Goal: Transaction & Acquisition: Purchase product/service

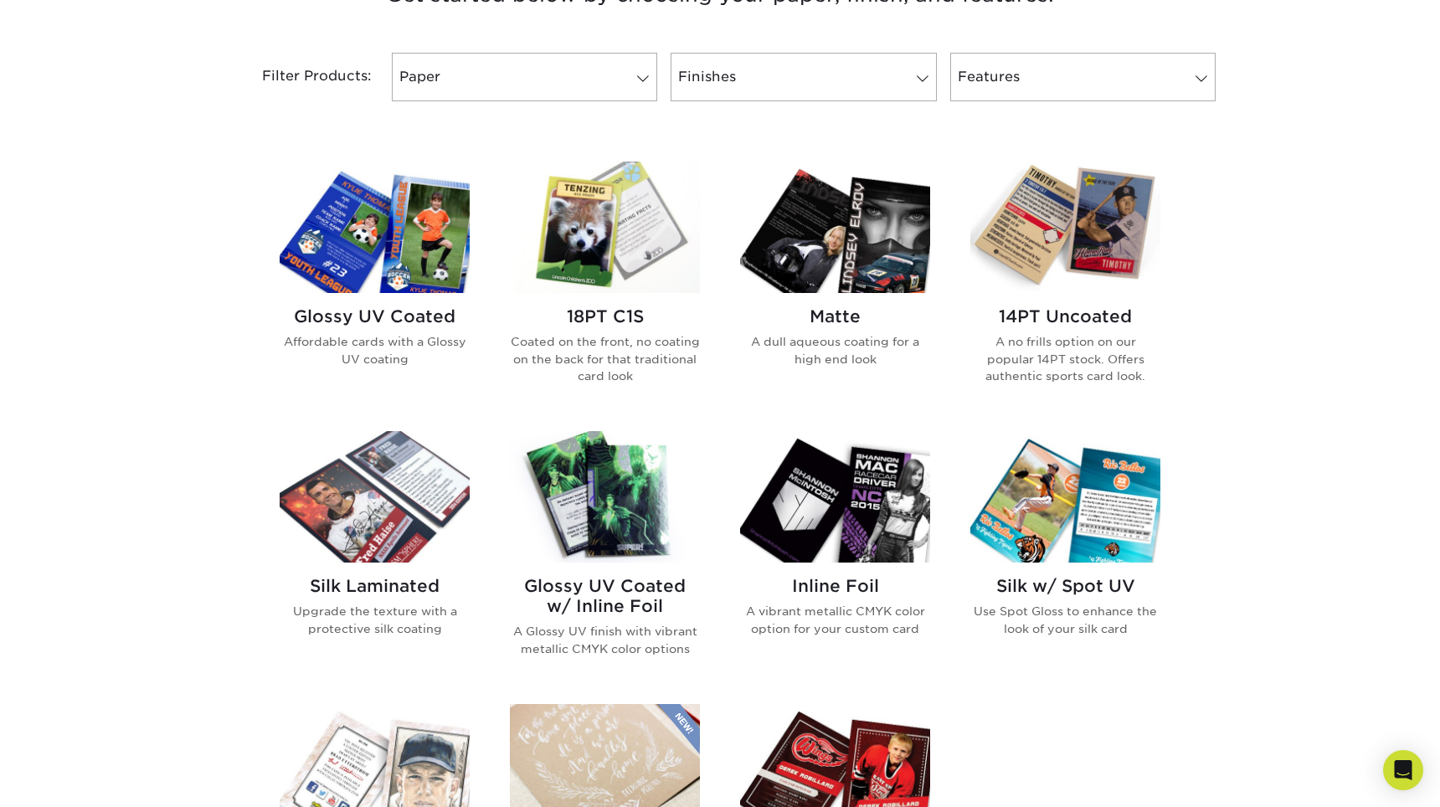
scroll to position [683, 0]
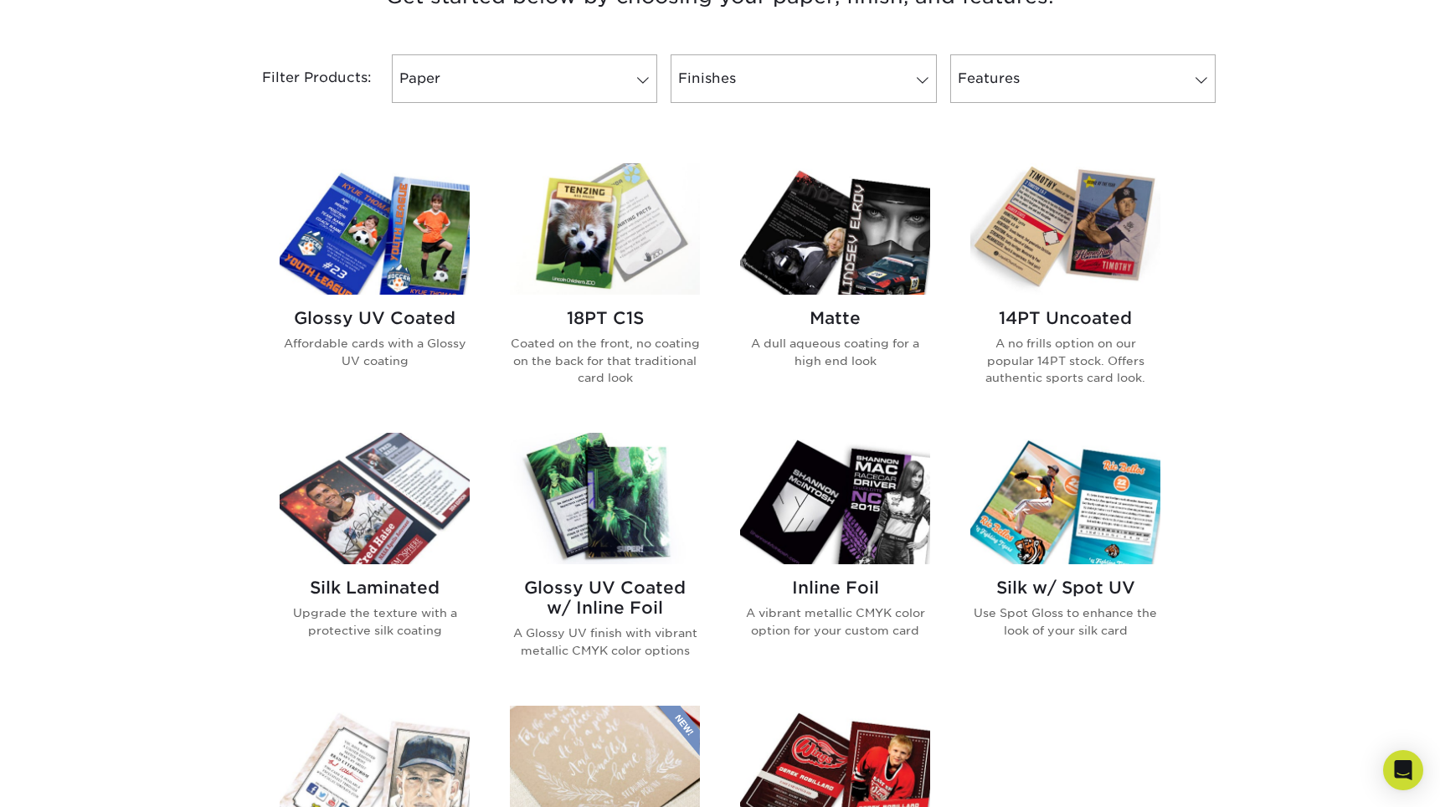
click at [605, 247] on img at bounding box center [605, 228] width 190 height 131
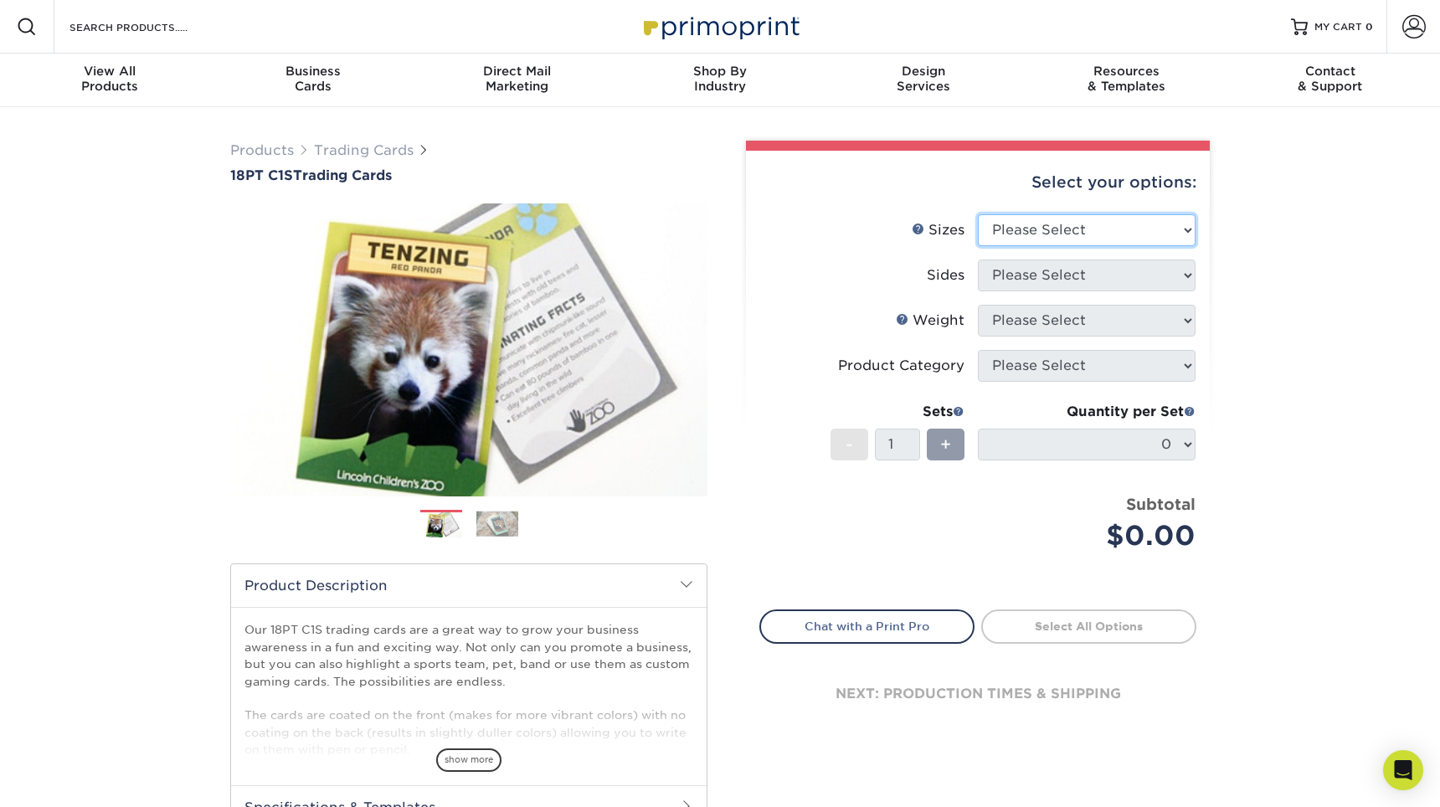
select select "2.50x3.50"
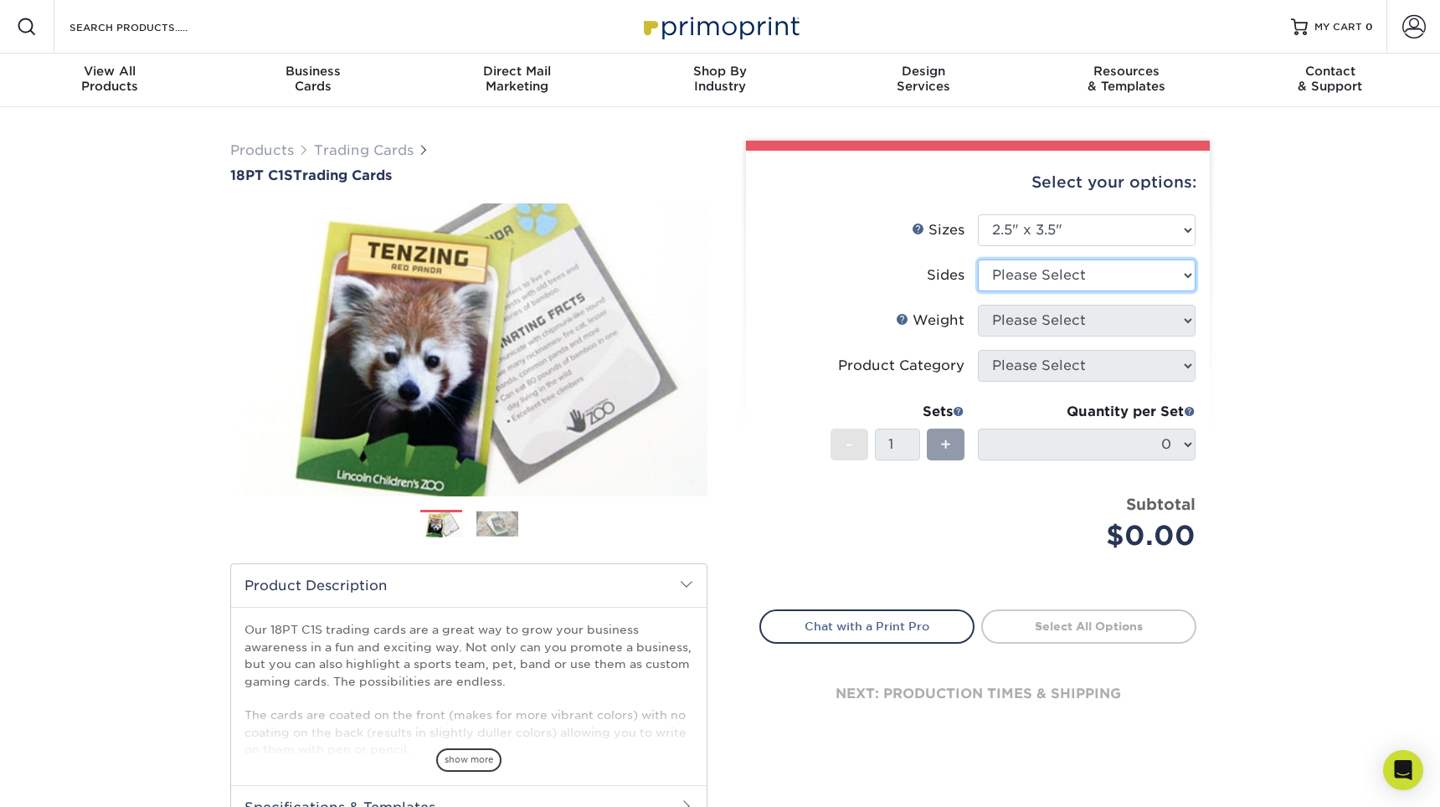
select select "13abbda7-1d64-4f25-8bb2-c179b224825d"
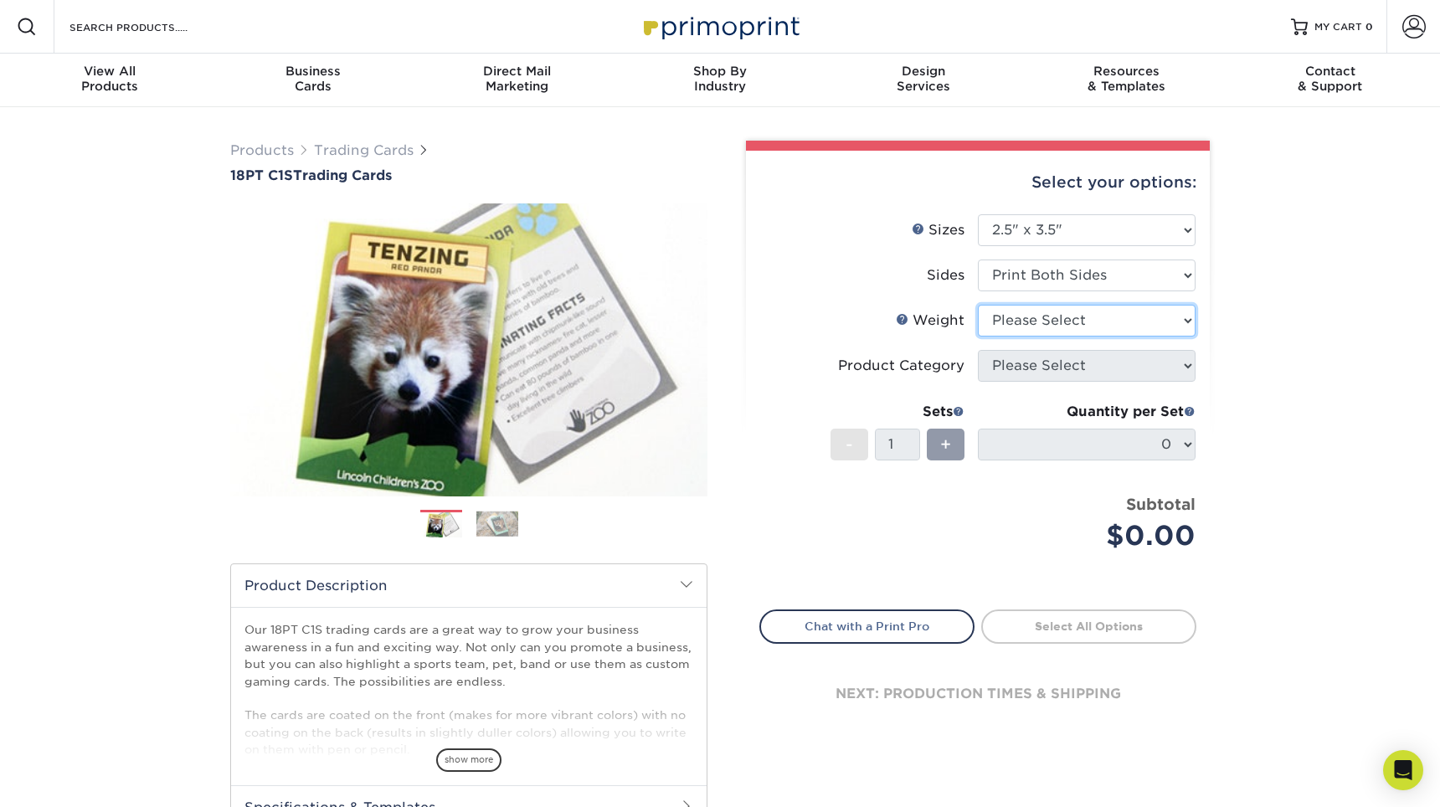
select select "18PTC1S"
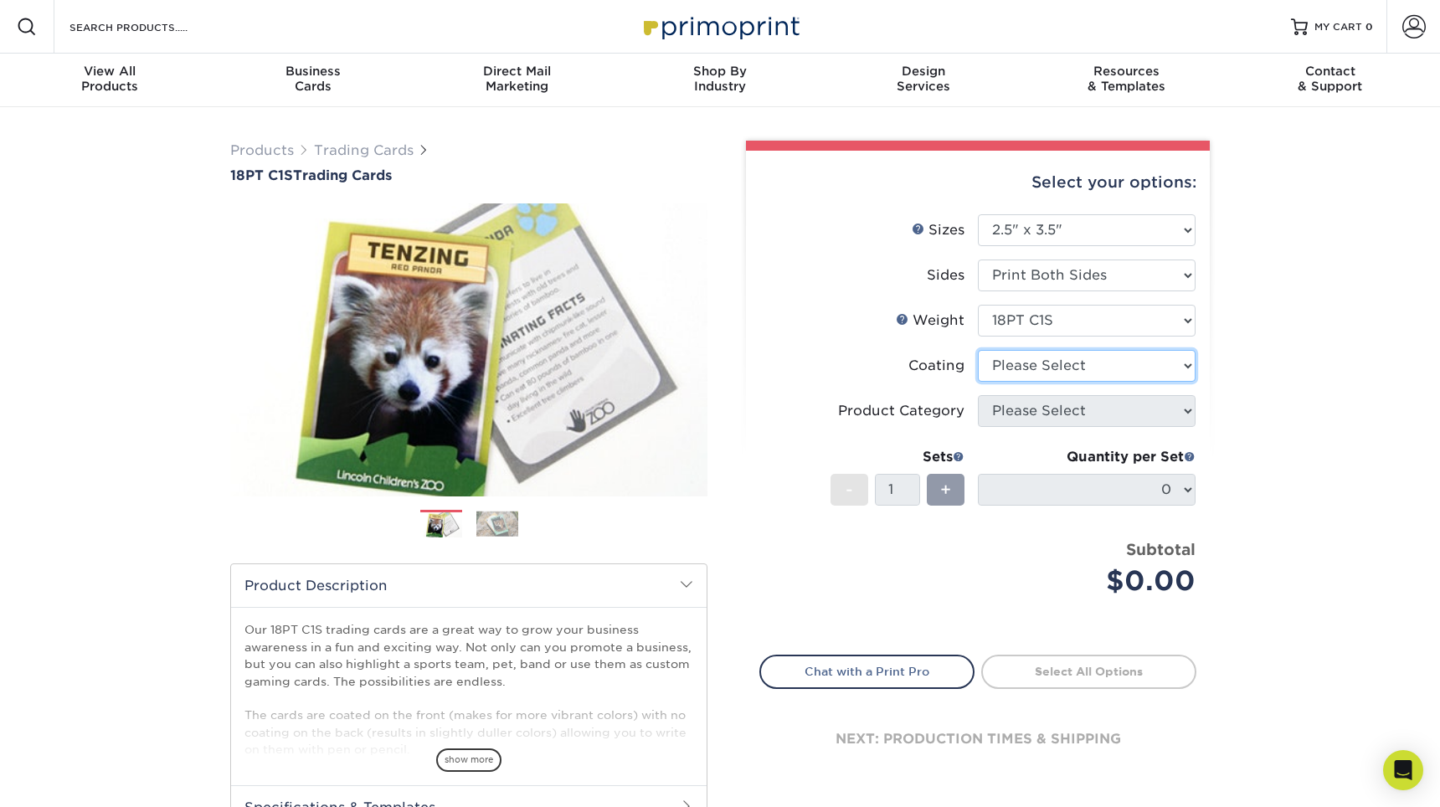
select select "1e8116af-acfc-44b1-83dc-8181aa338834"
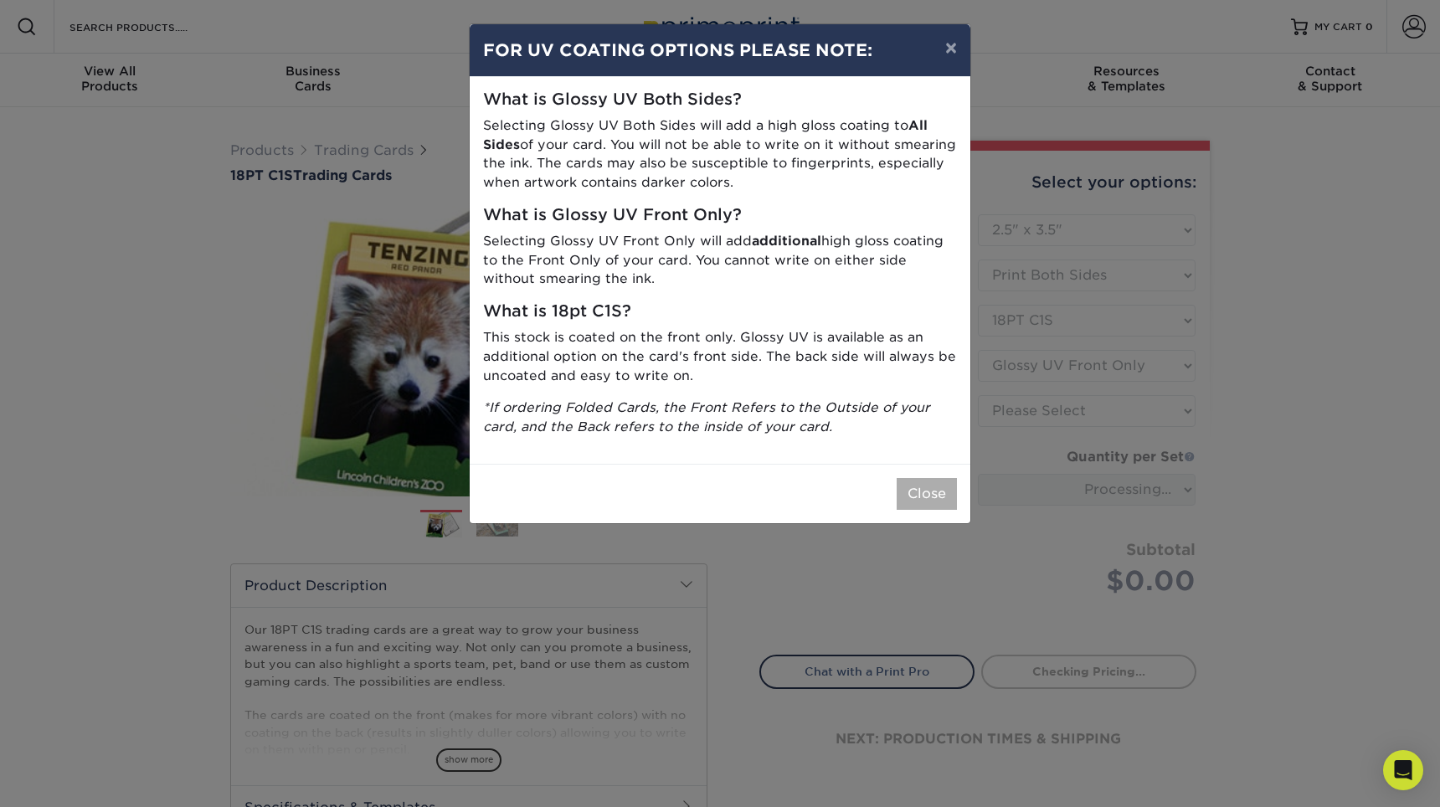
click at [934, 485] on button "Close" at bounding box center [927, 494] width 60 height 32
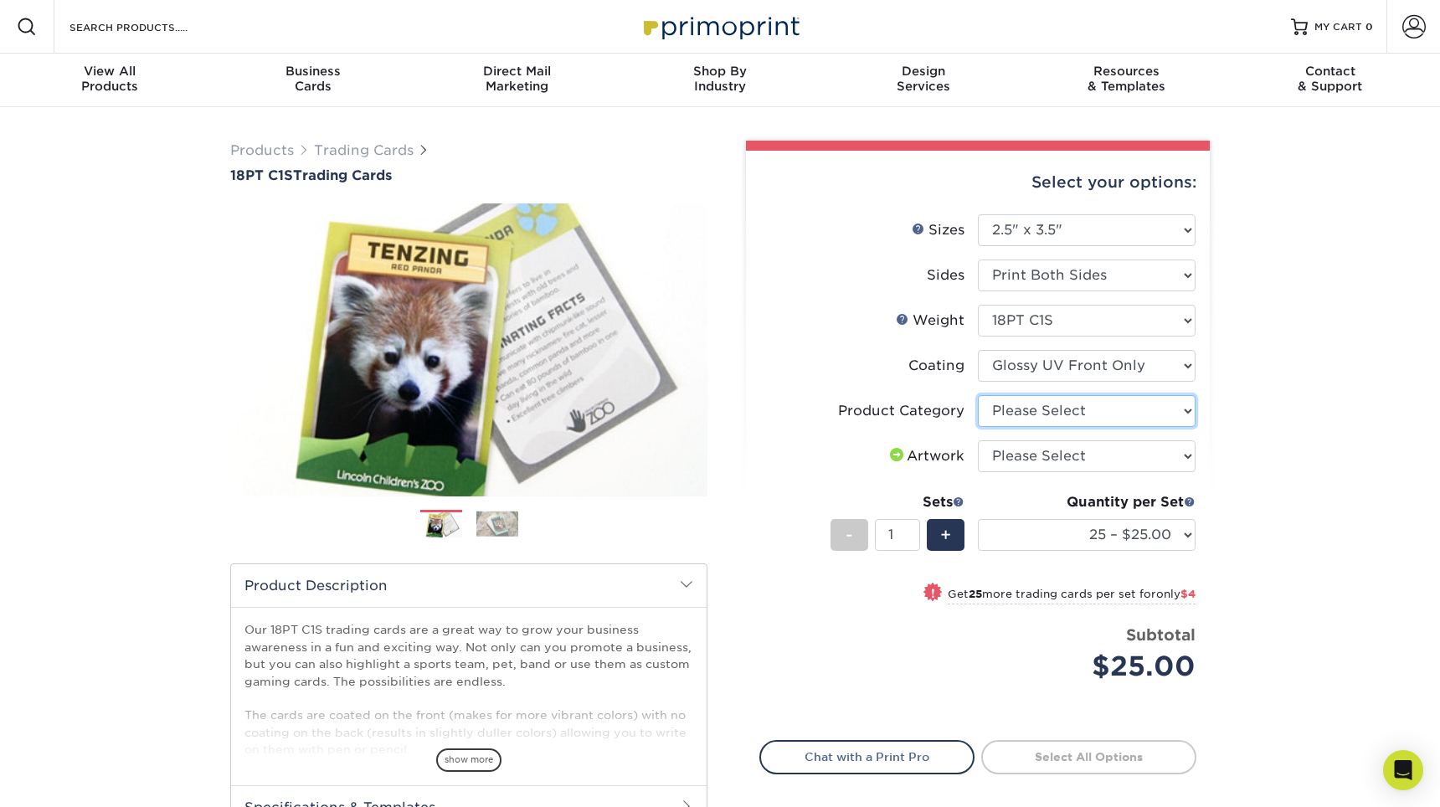
select select "c2f9bce9-36c2-409d-b101-c29d9d031e18"
select select "upload"
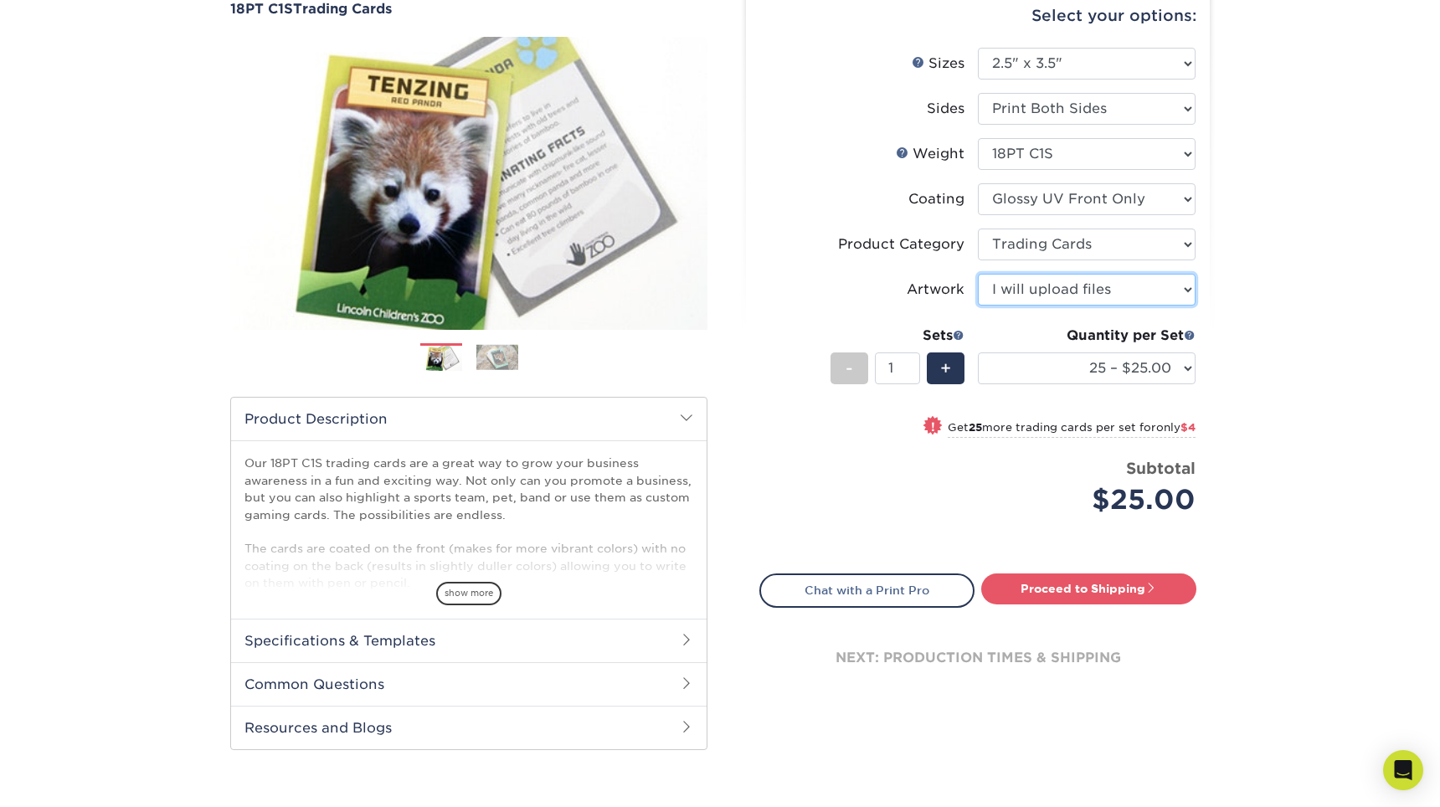
scroll to position [156, 0]
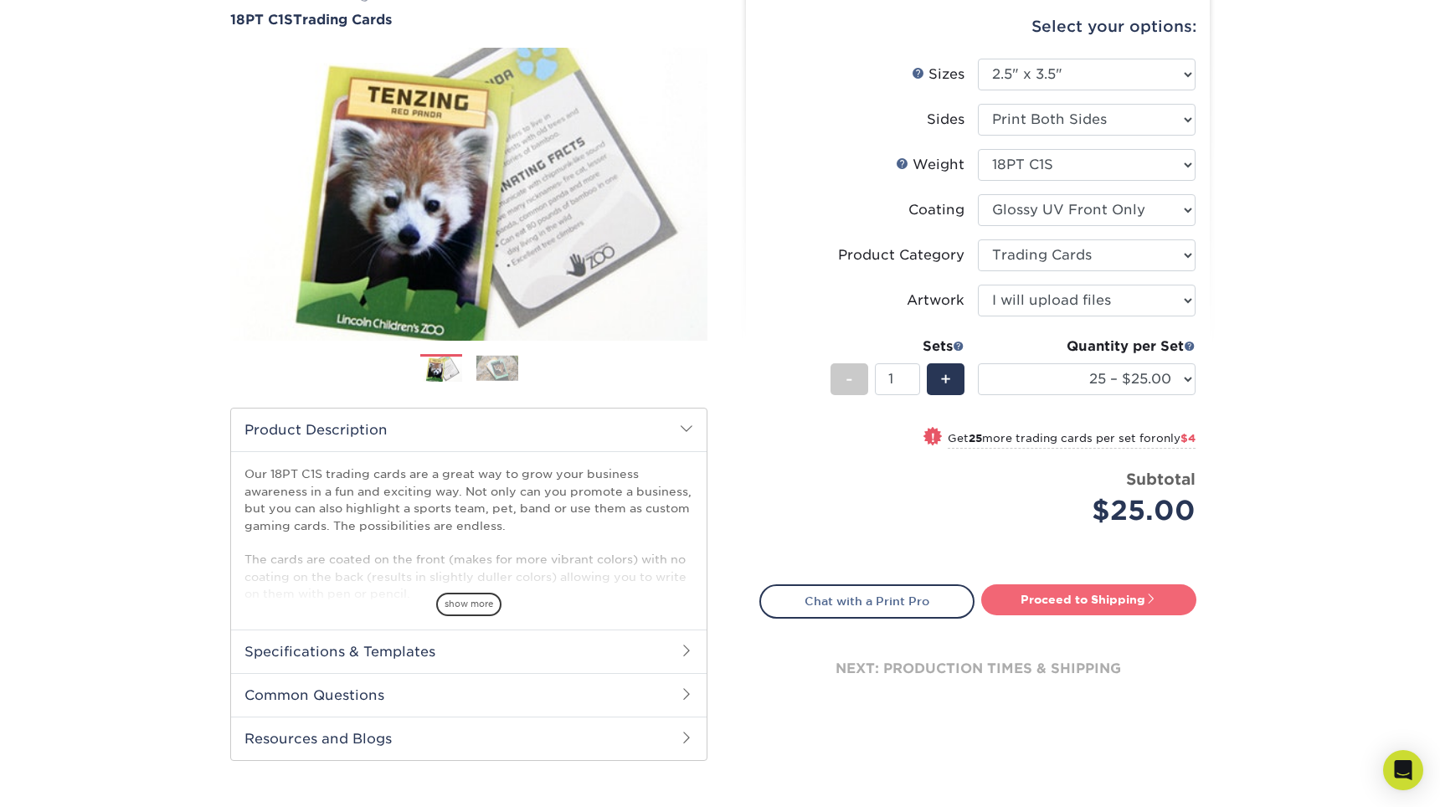
click at [1089, 597] on link "Proceed to Shipping" at bounding box center [1088, 599] width 215 height 30
type input "Set 1"
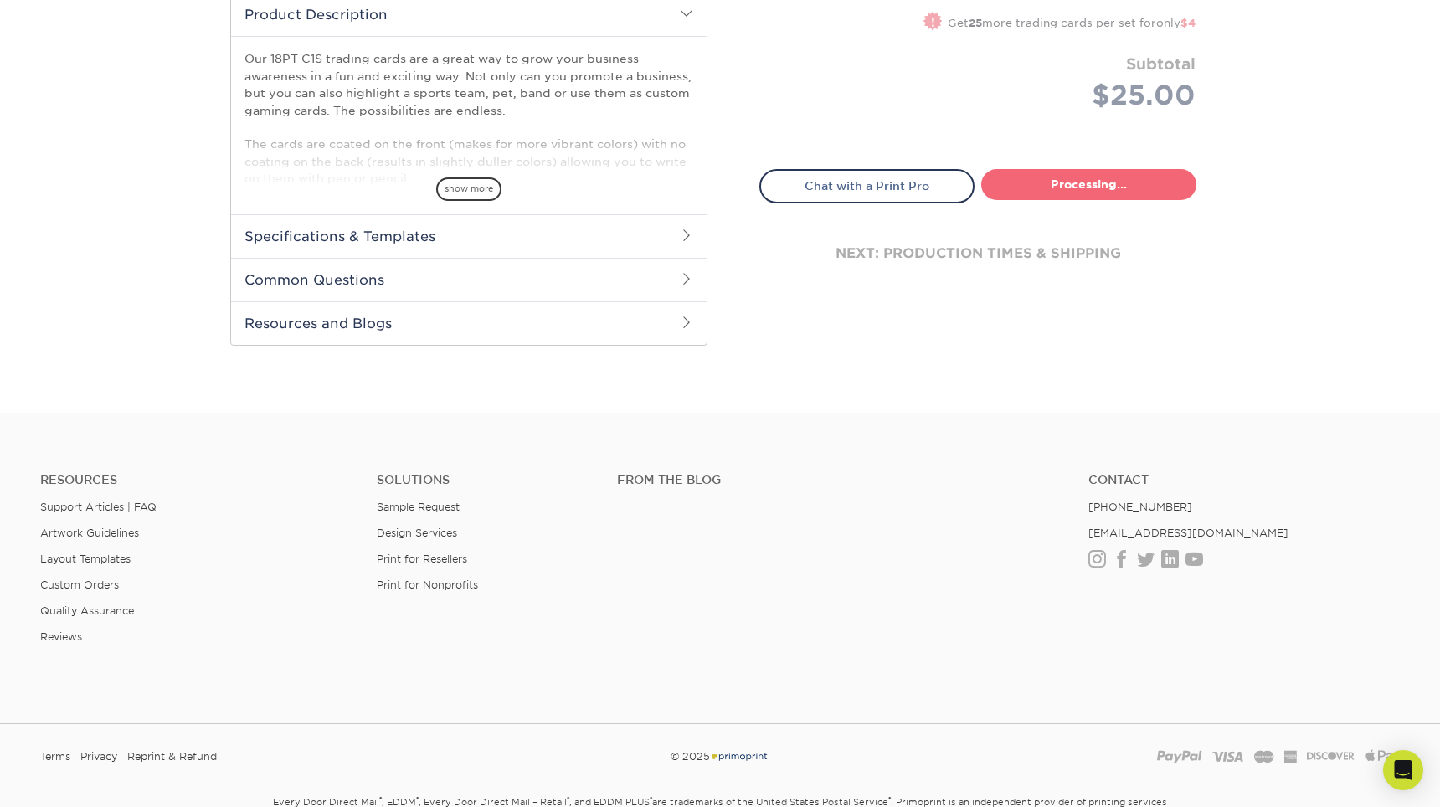
select select "08588386-0599-420e-8c79-4535039915a0"
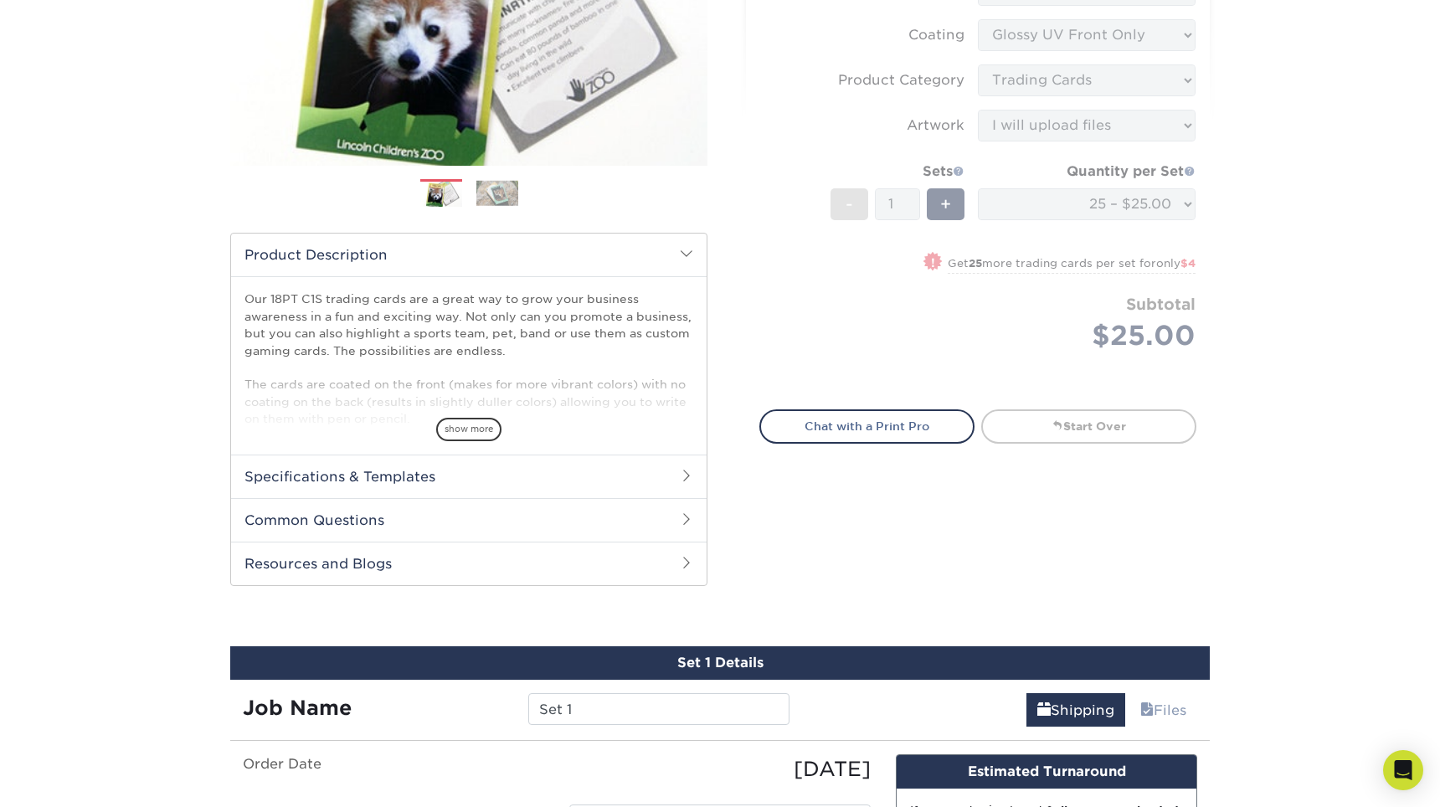
scroll to position [335, 0]
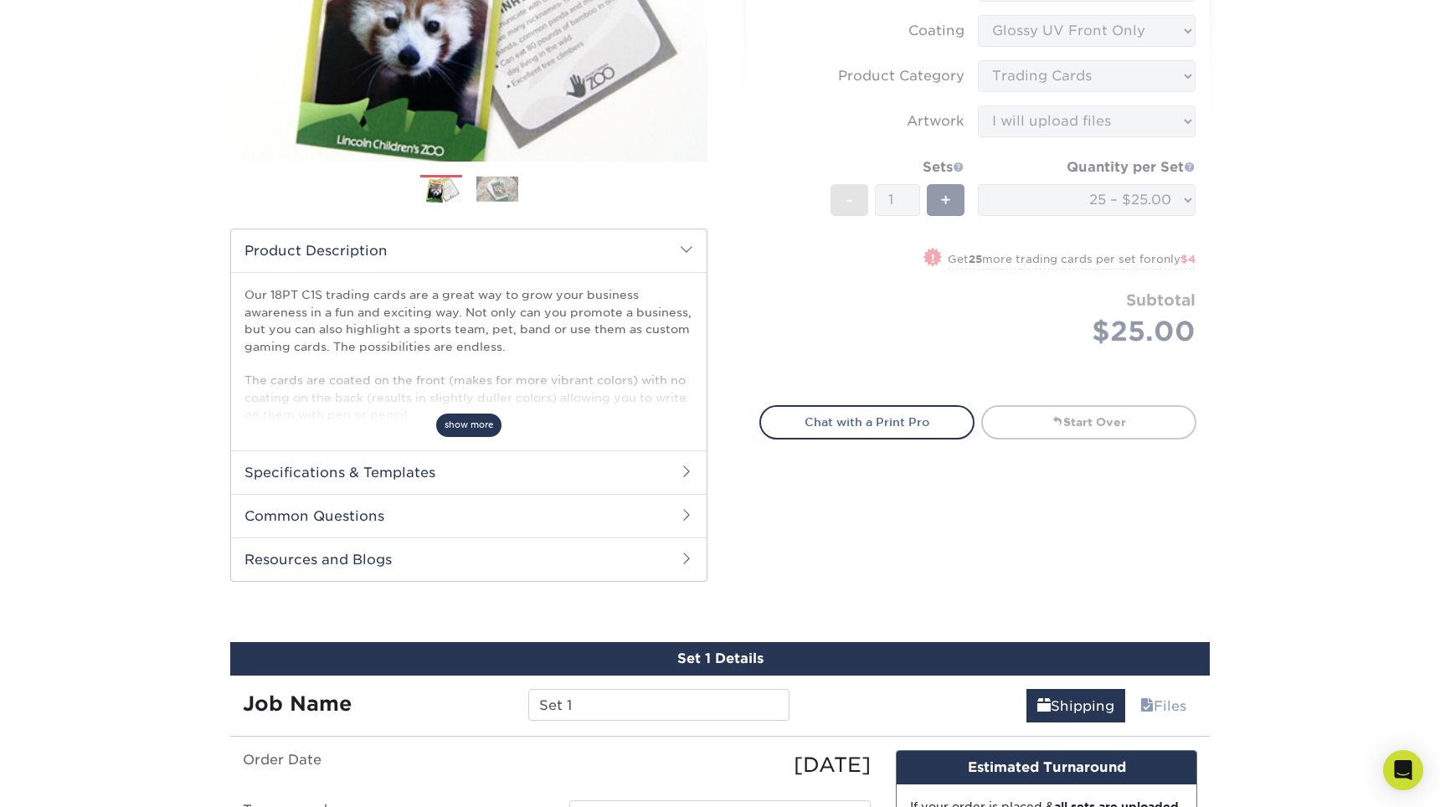
click at [482, 421] on span "show more" at bounding box center [468, 425] width 65 height 23
click at [388, 474] on h2 "Specifications & Templates" at bounding box center [469, 472] width 476 height 44
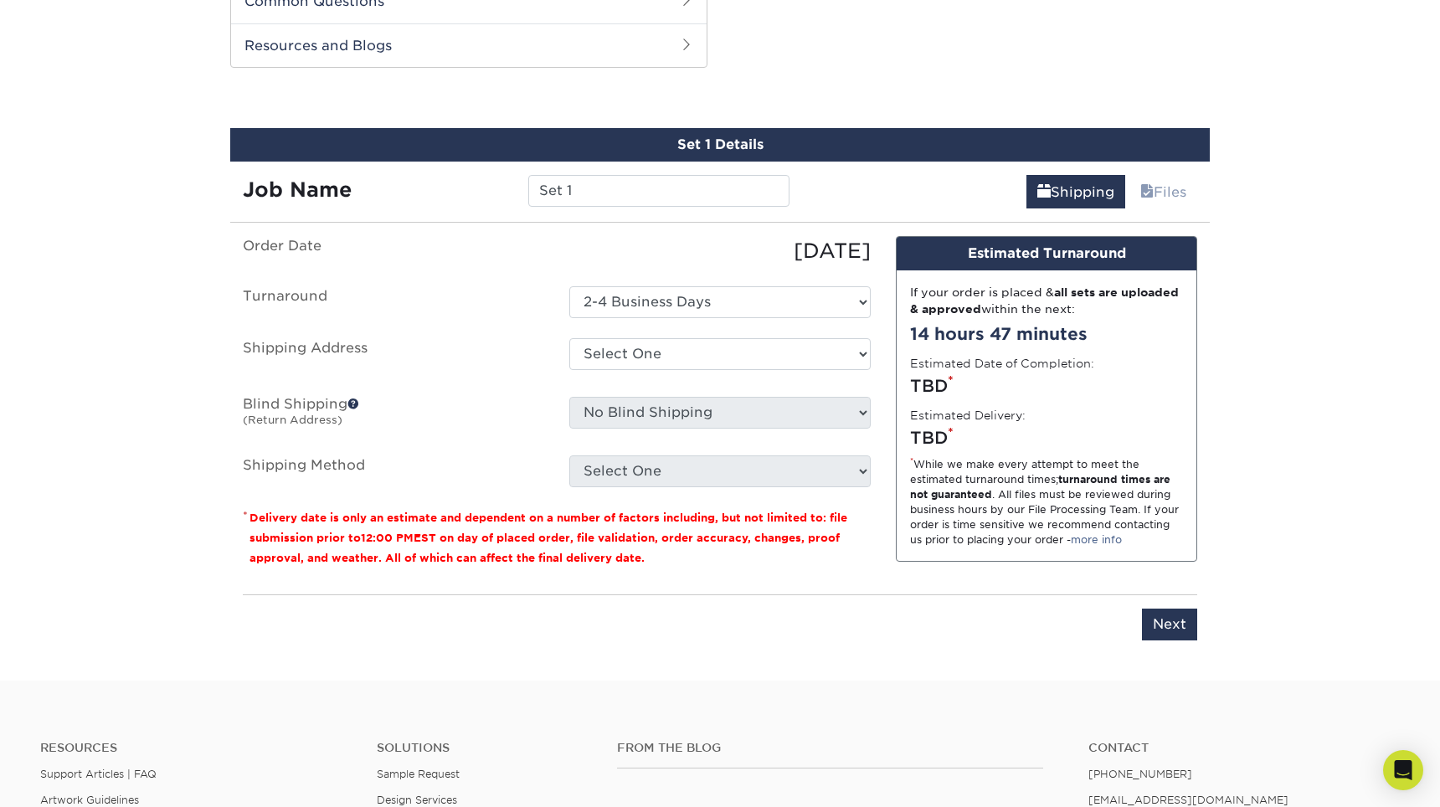
scroll to position [1080, 0]
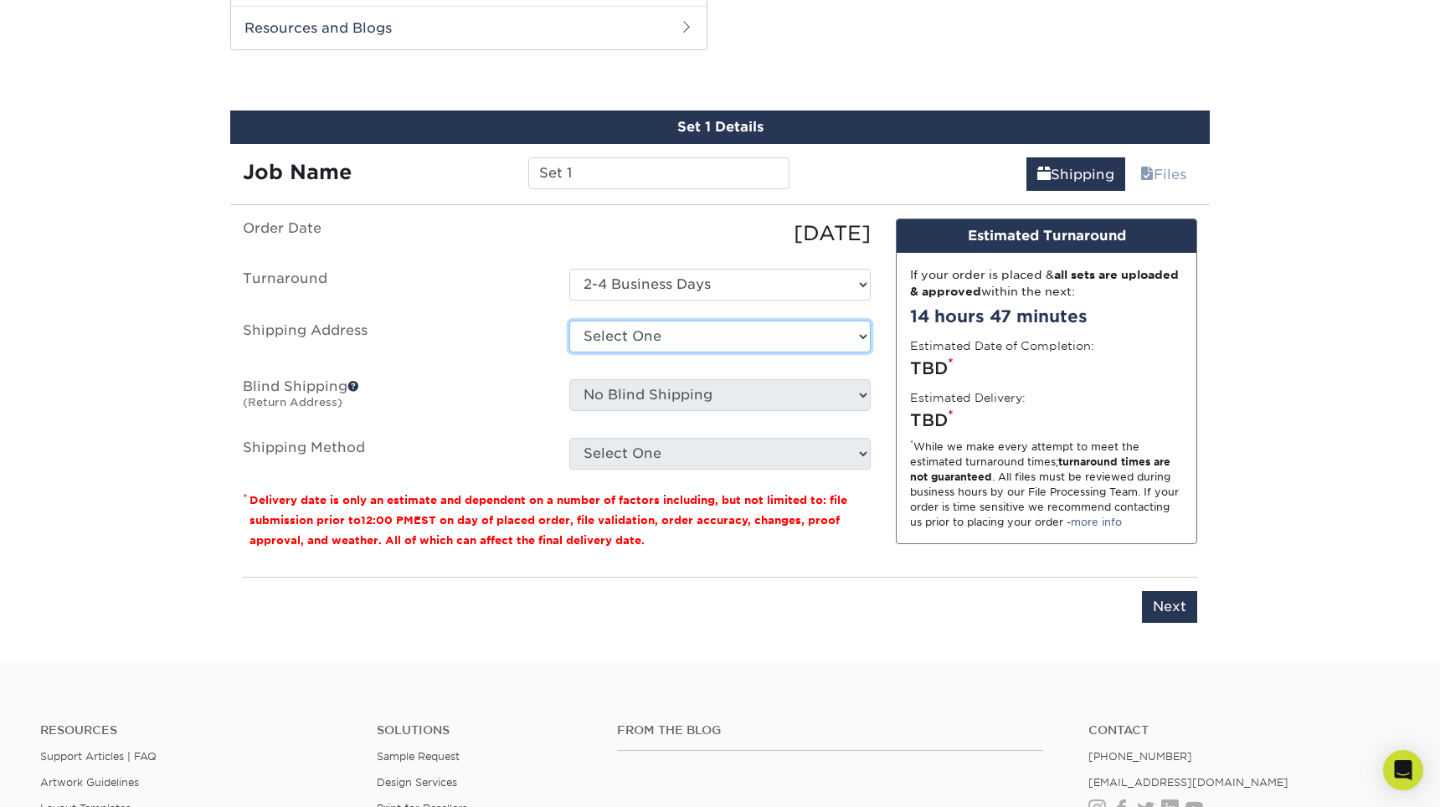
select select "newaddress"
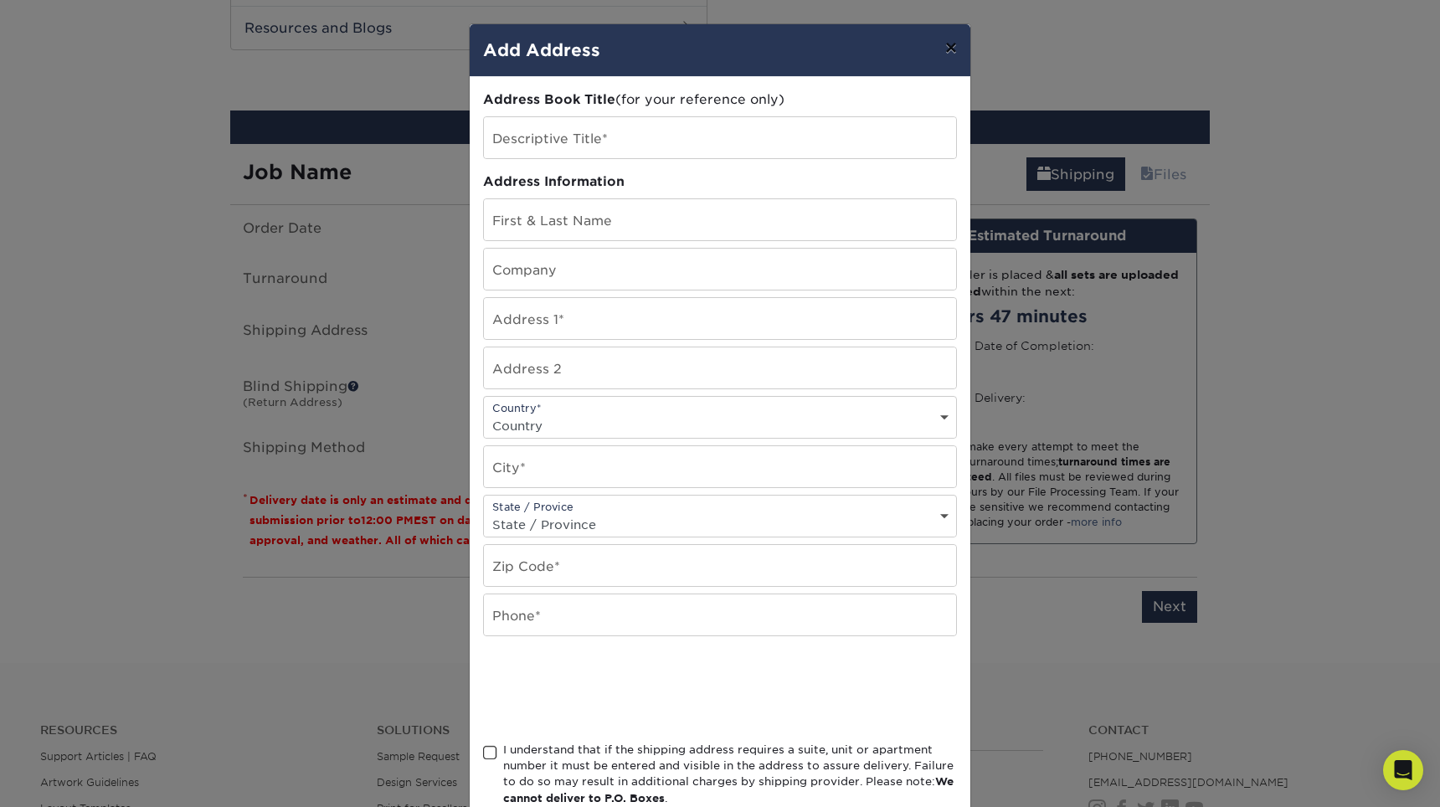
click at [951, 47] on button "×" at bounding box center [951, 47] width 39 height 47
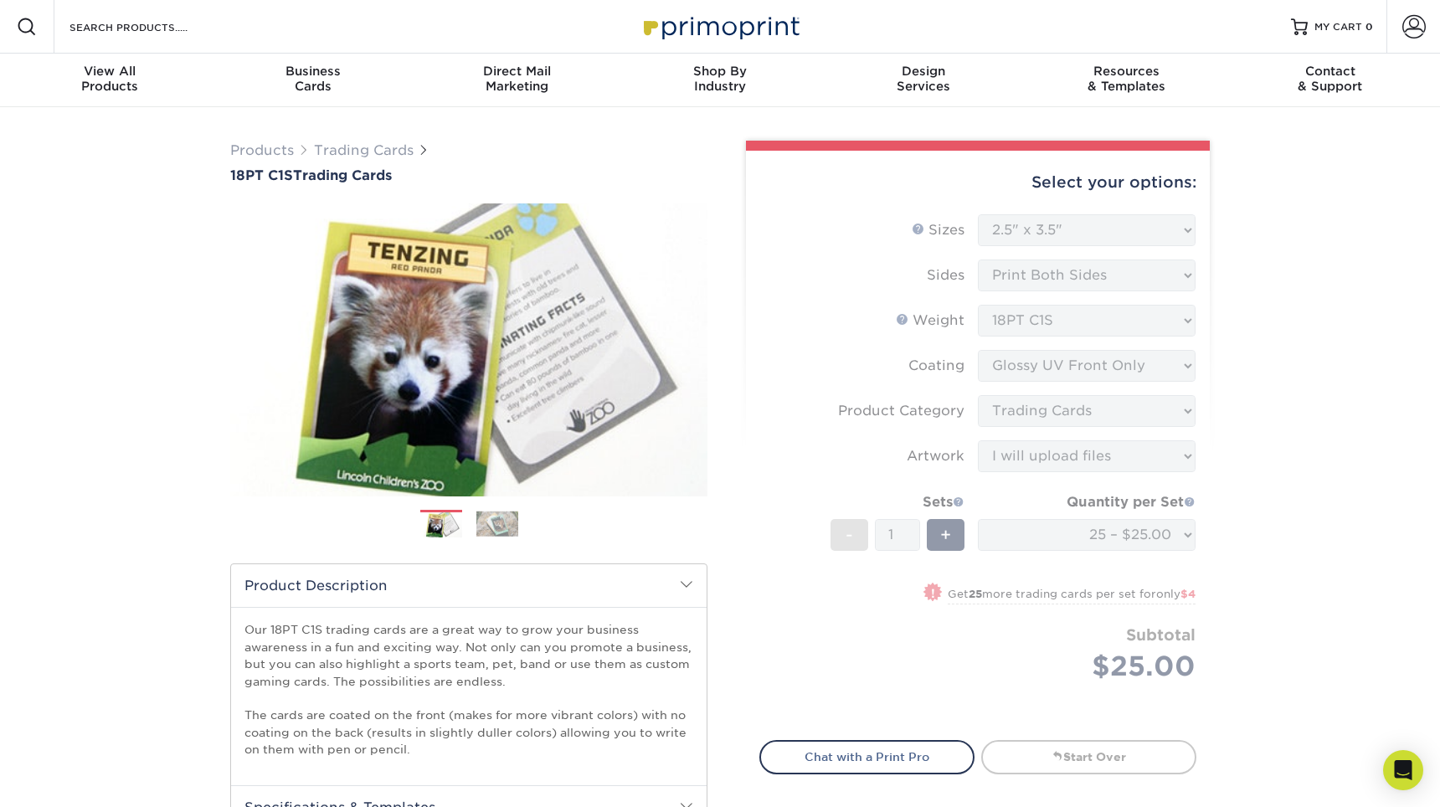
scroll to position [0, 0]
